Goal: Navigation & Orientation: Find specific page/section

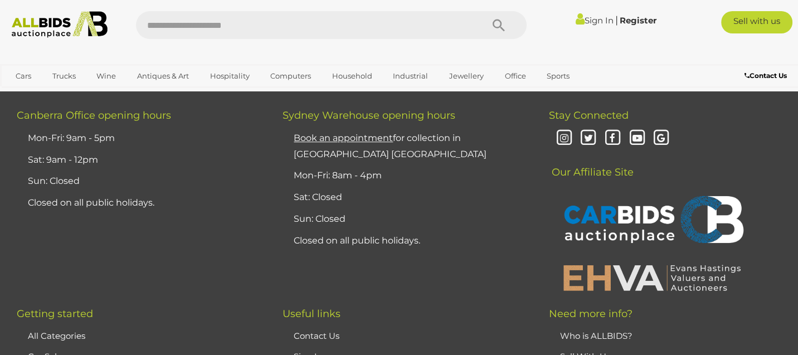
scroll to position [1059, 0]
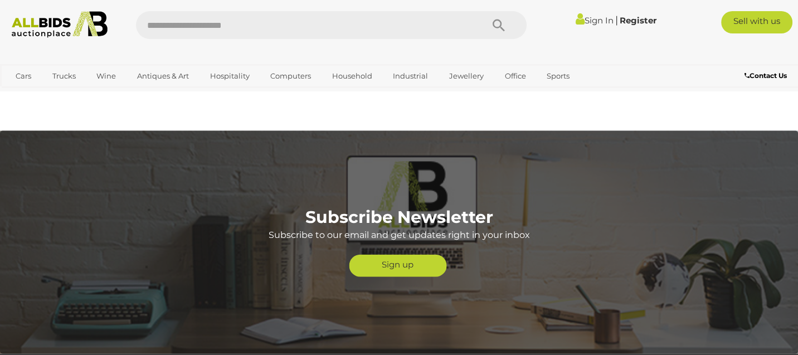
scroll to position [2619, 0]
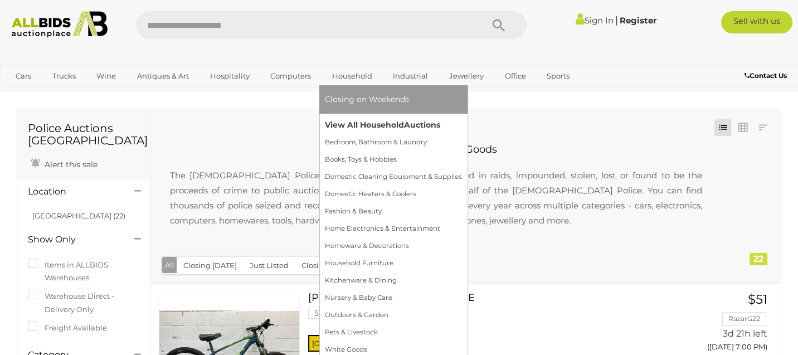
click at [387, 128] on link "View All Household Auctions" at bounding box center [393, 124] width 137 height 17
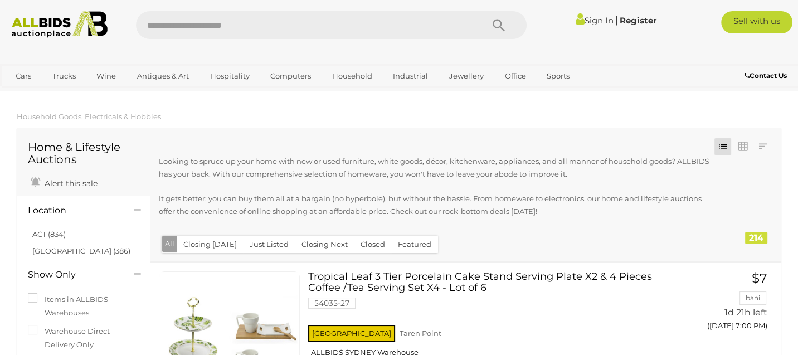
click at [47, 26] on img at bounding box center [59, 24] width 107 height 27
